Goal: Task Accomplishment & Management: Manage account settings

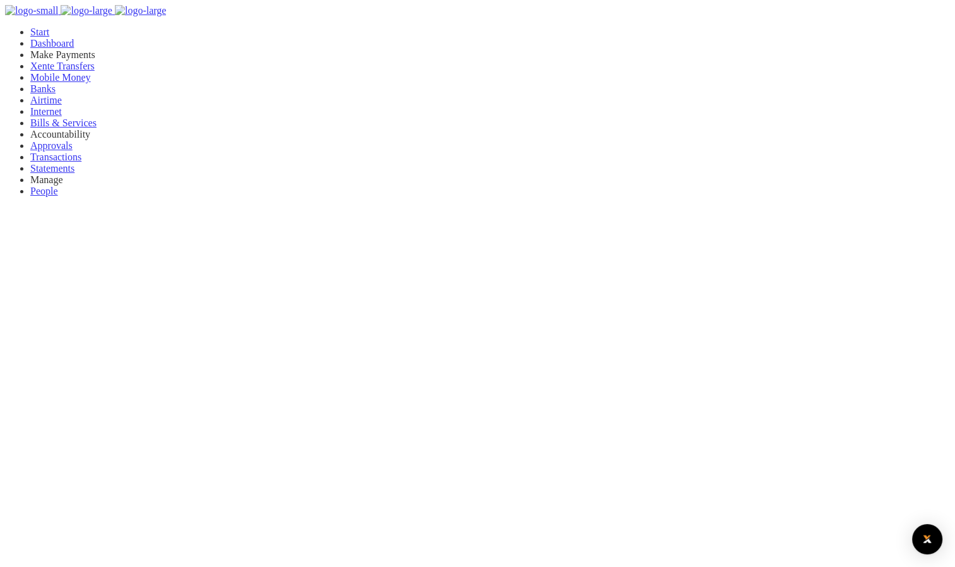
scroll to position [10, 10]
click at [60, 128] on span "Bills & Services" at bounding box center [63, 122] width 66 height 11
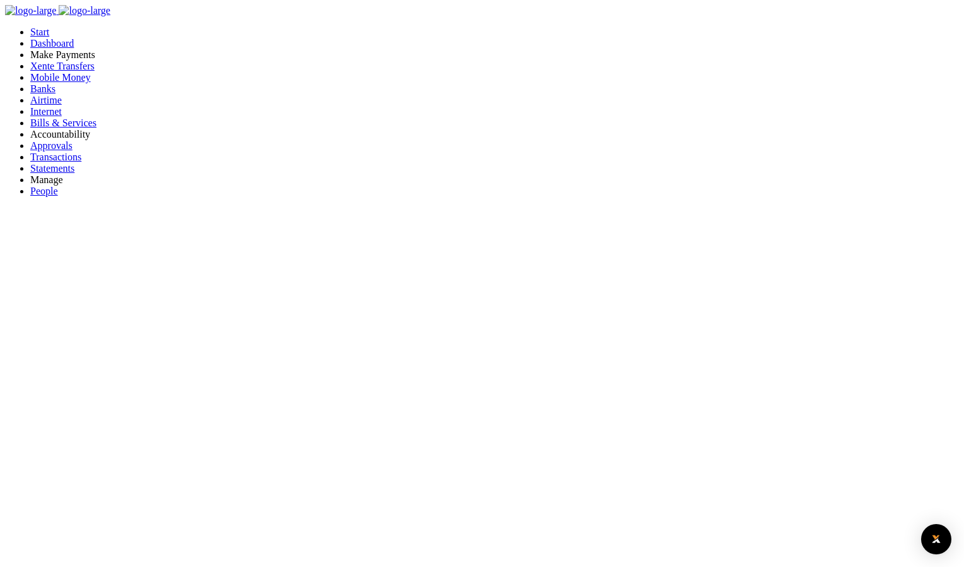
click at [61, 71] on span "Xente Transfers" at bounding box center [62, 66] width 64 height 11
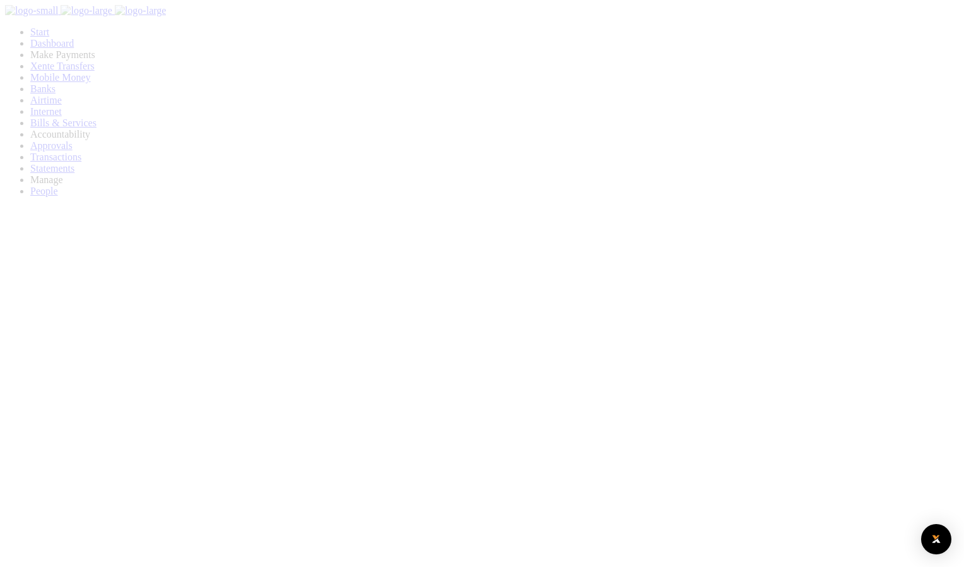
select select
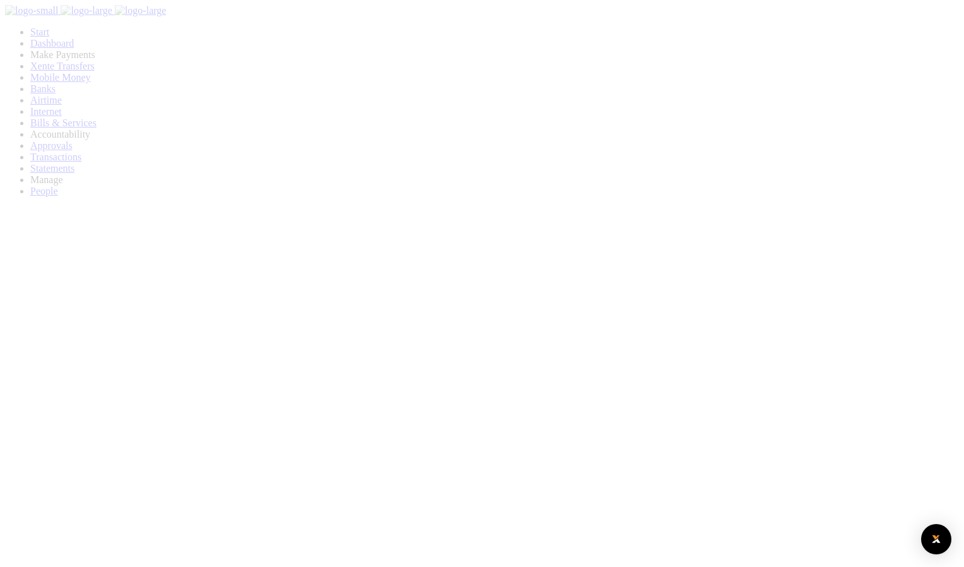
select select
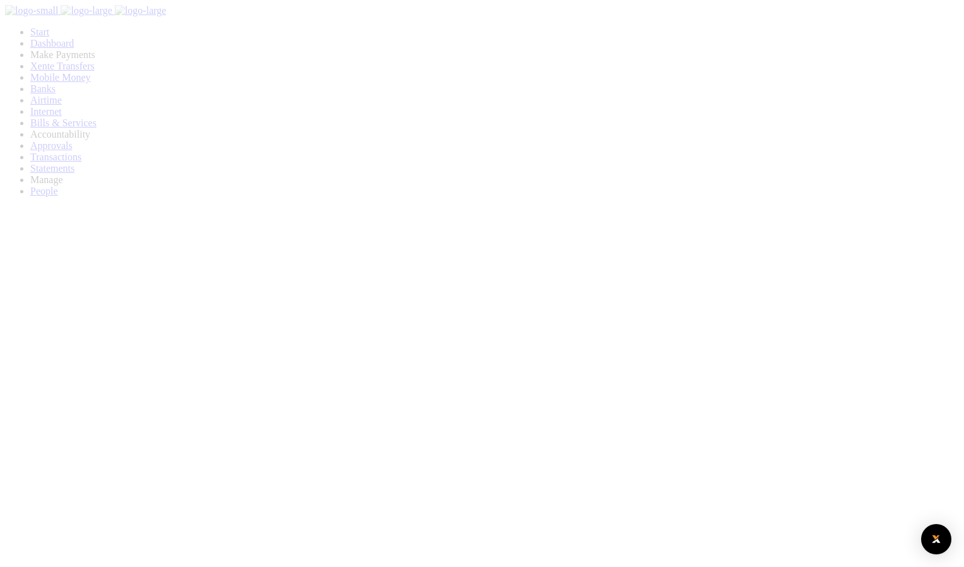
select select
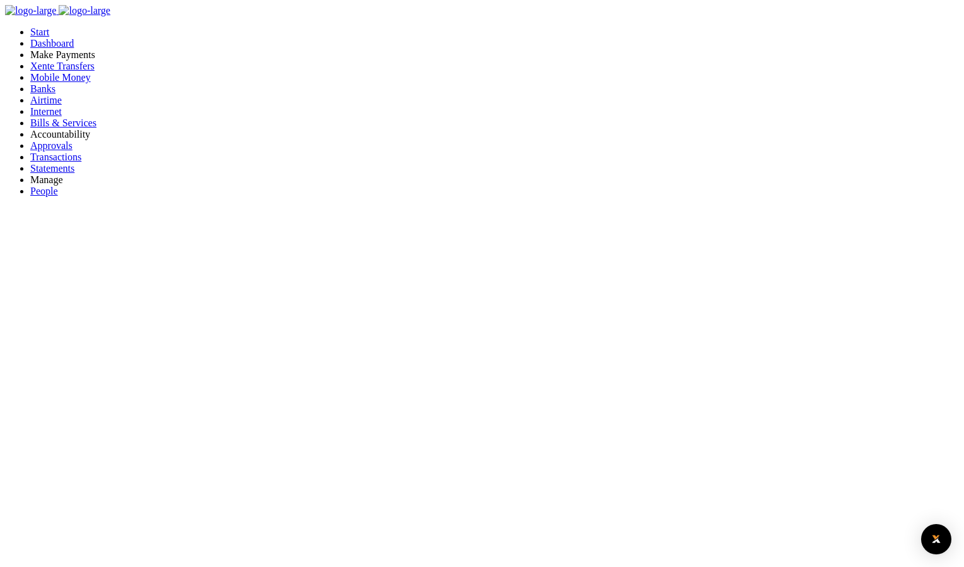
click at [65, 128] on span "Bills & Services" at bounding box center [63, 122] width 66 height 11
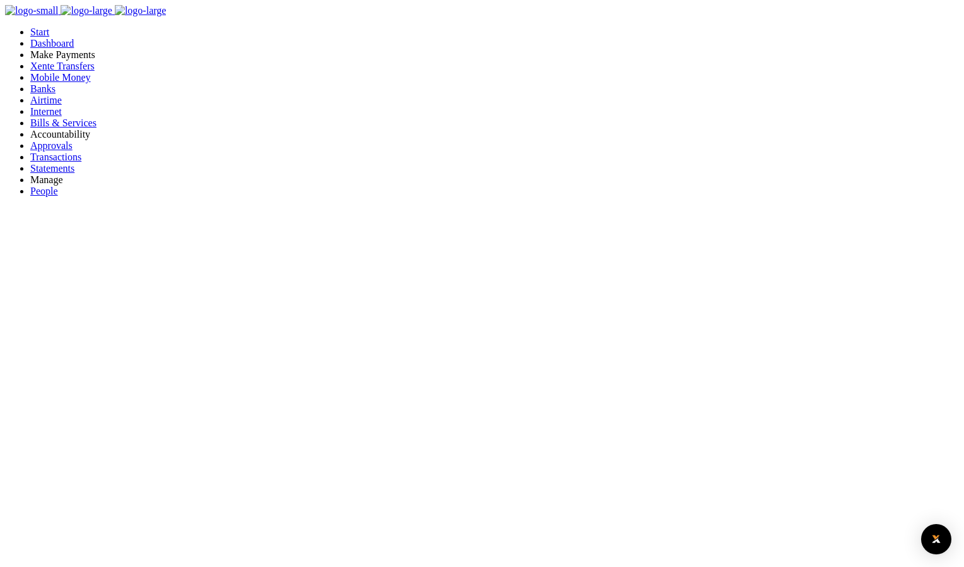
type input "21325575"
select select "KAMPALA"
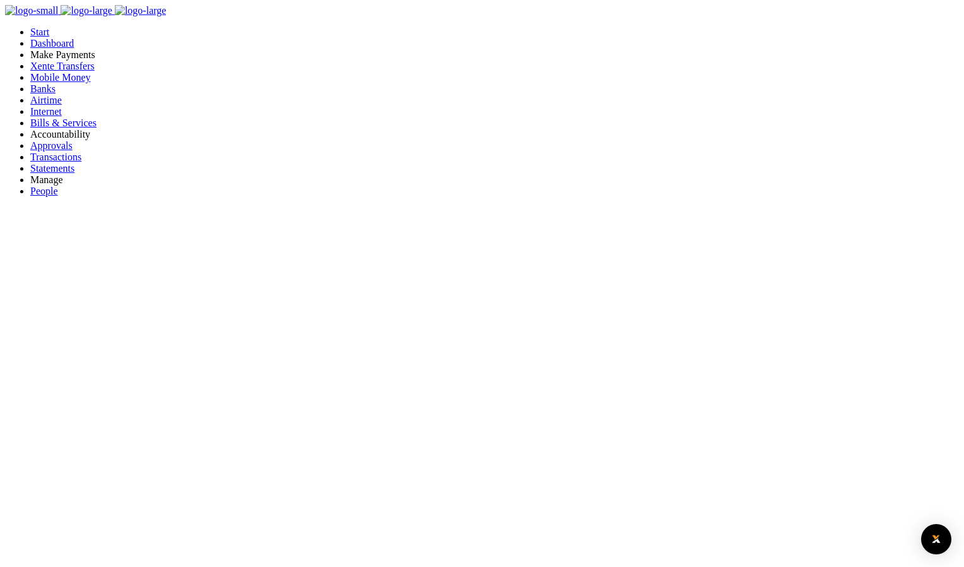
type input "21325575"
type input "CHARLES LWANGA LUTAAYA (6)"
drag, startPoint x: 525, startPoint y: 292, endPoint x: 515, endPoint y: 292, distance: 10.1
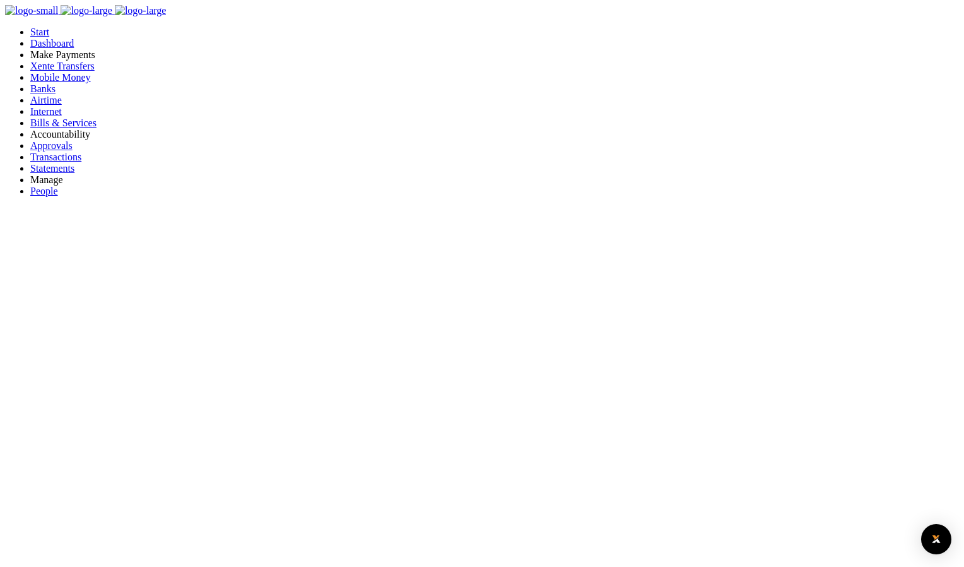
type input "t"
type input "785958670"
type input "test"
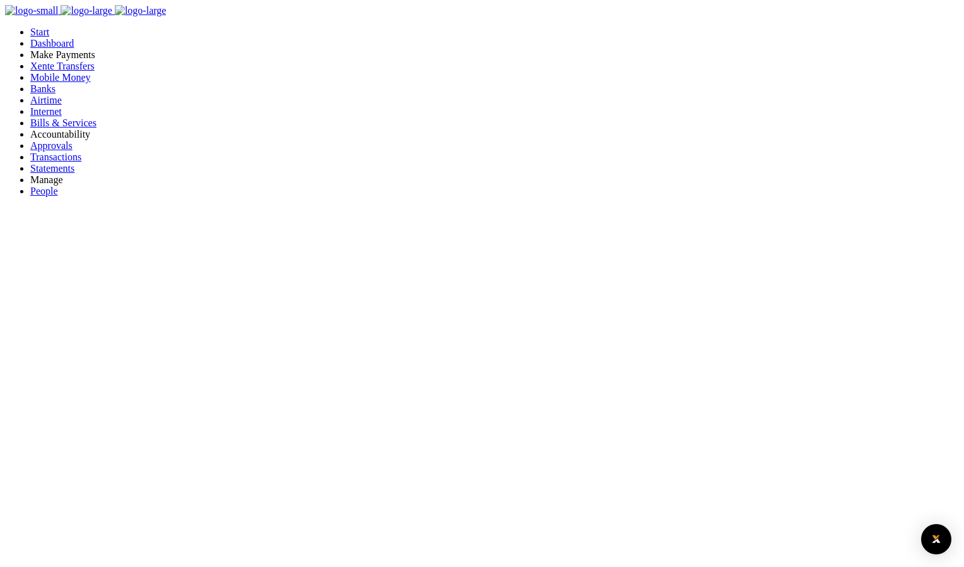
drag, startPoint x: 422, startPoint y: 201, endPoint x: 343, endPoint y: 196, distance: 79.0
